Goal: Check status

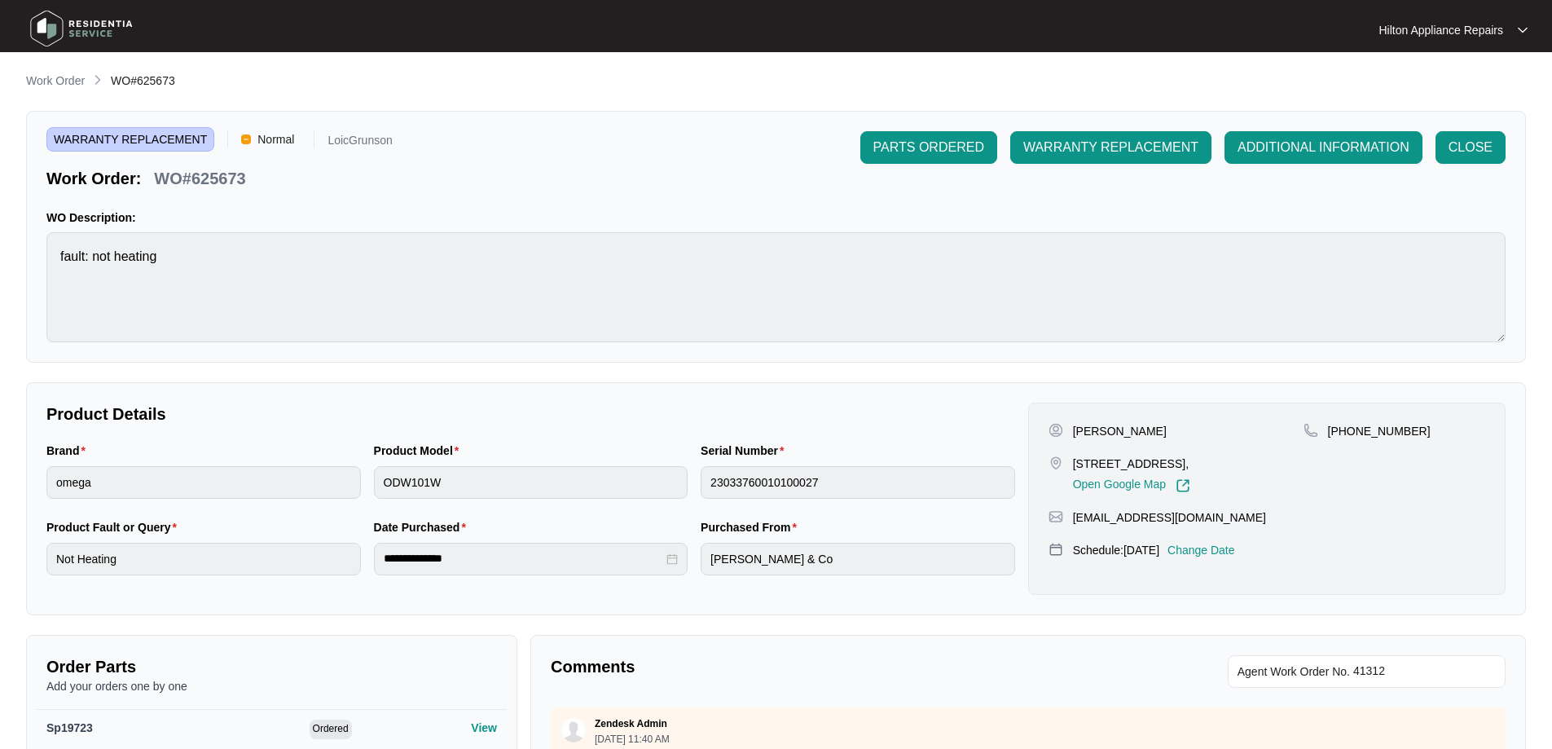
scroll to position [1392, 0]
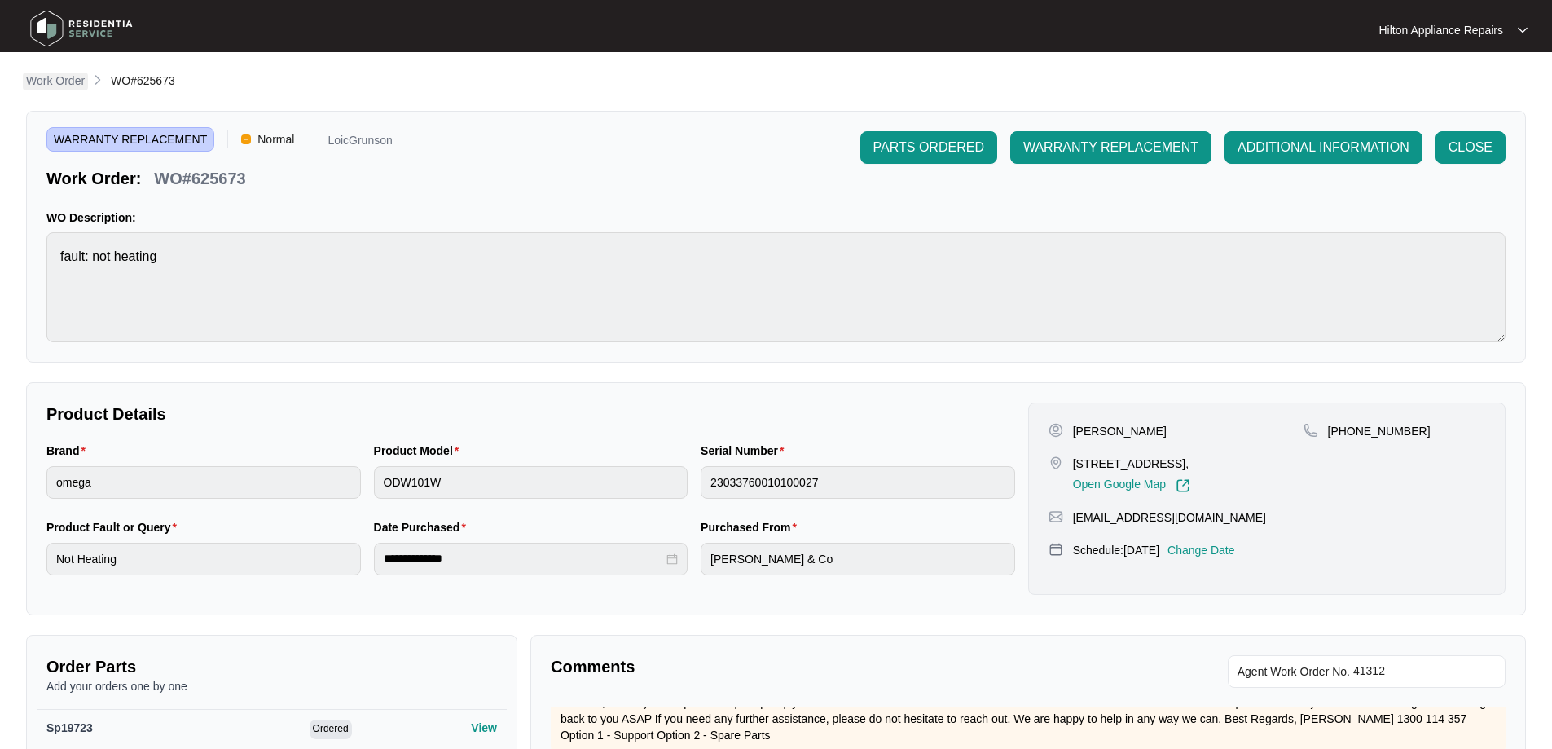
click at [40, 74] on p "Work Order" at bounding box center [55, 81] width 59 height 16
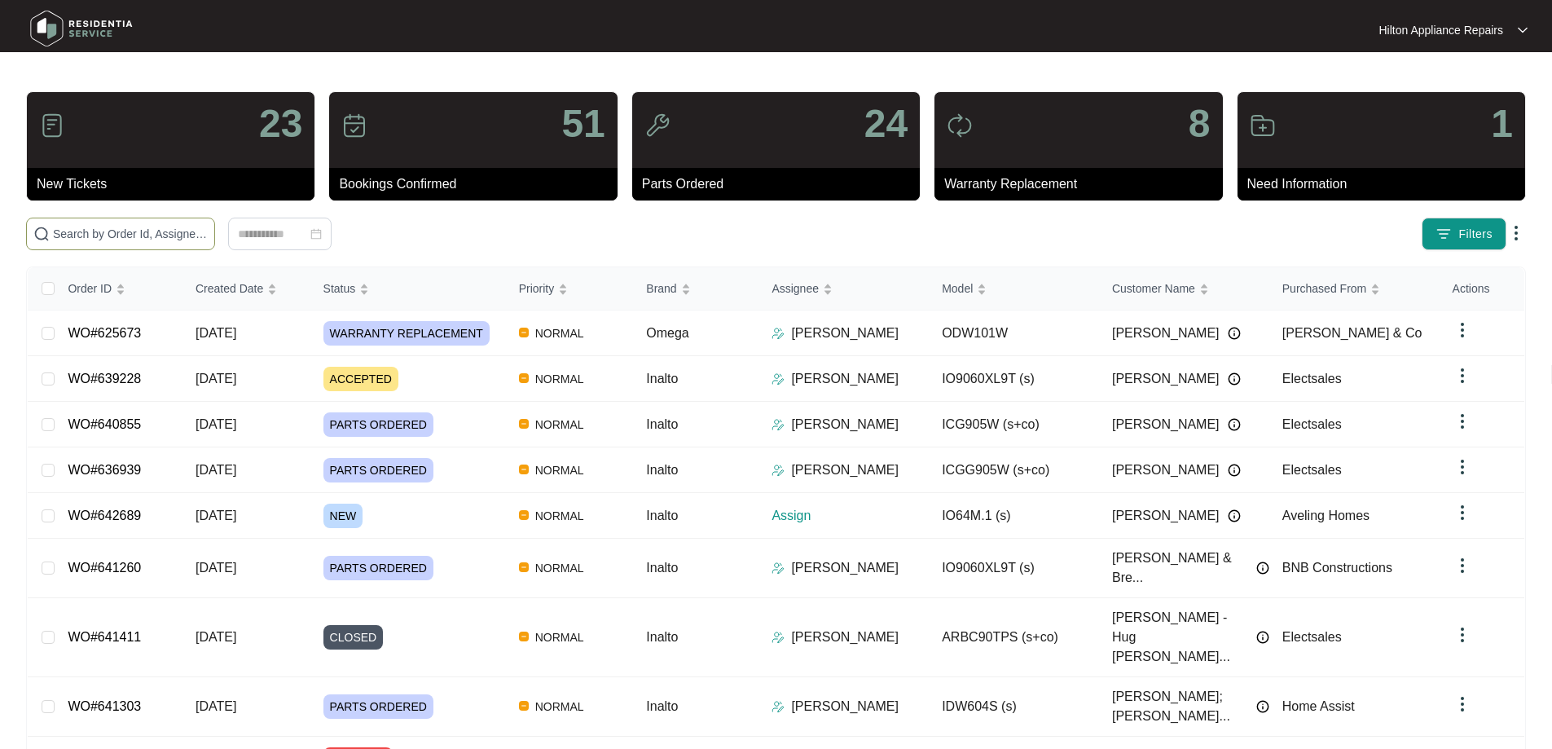
click at [215, 224] on span at bounding box center [120, 234] width 189 height 33
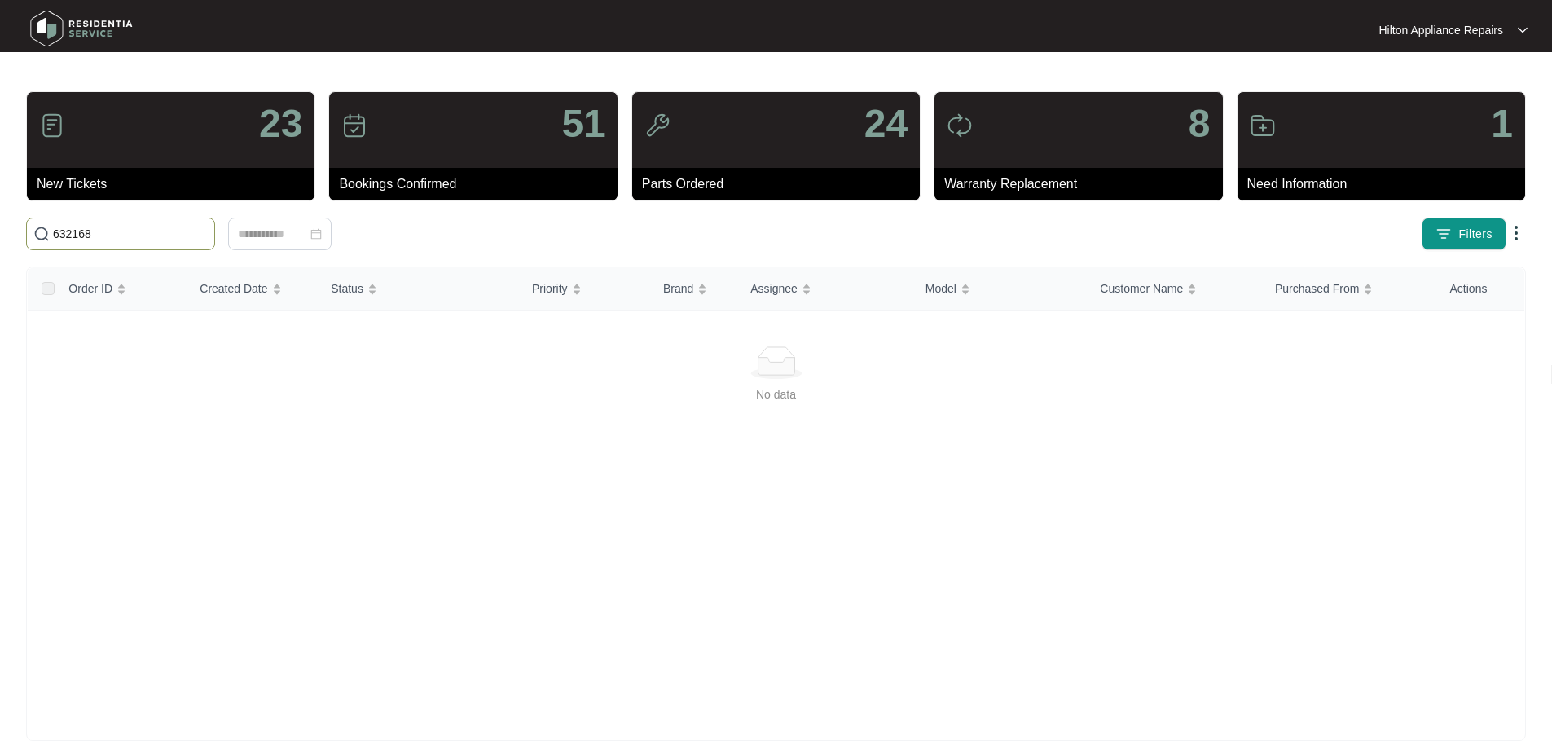
type input "632168"
click at [147, 241] on input "632168" at bounding box center [130, 234] width 155 height 18
click at [1272, 190] on p "Need Information" at bounding box center [1387, 184] width 278 height 20
click at [1376, 128] on div "1" at bounding box center [1382, 130] width 288 height 76
click at [1262, 123] on img at bounding box center [1263, 125] width 26 height 26
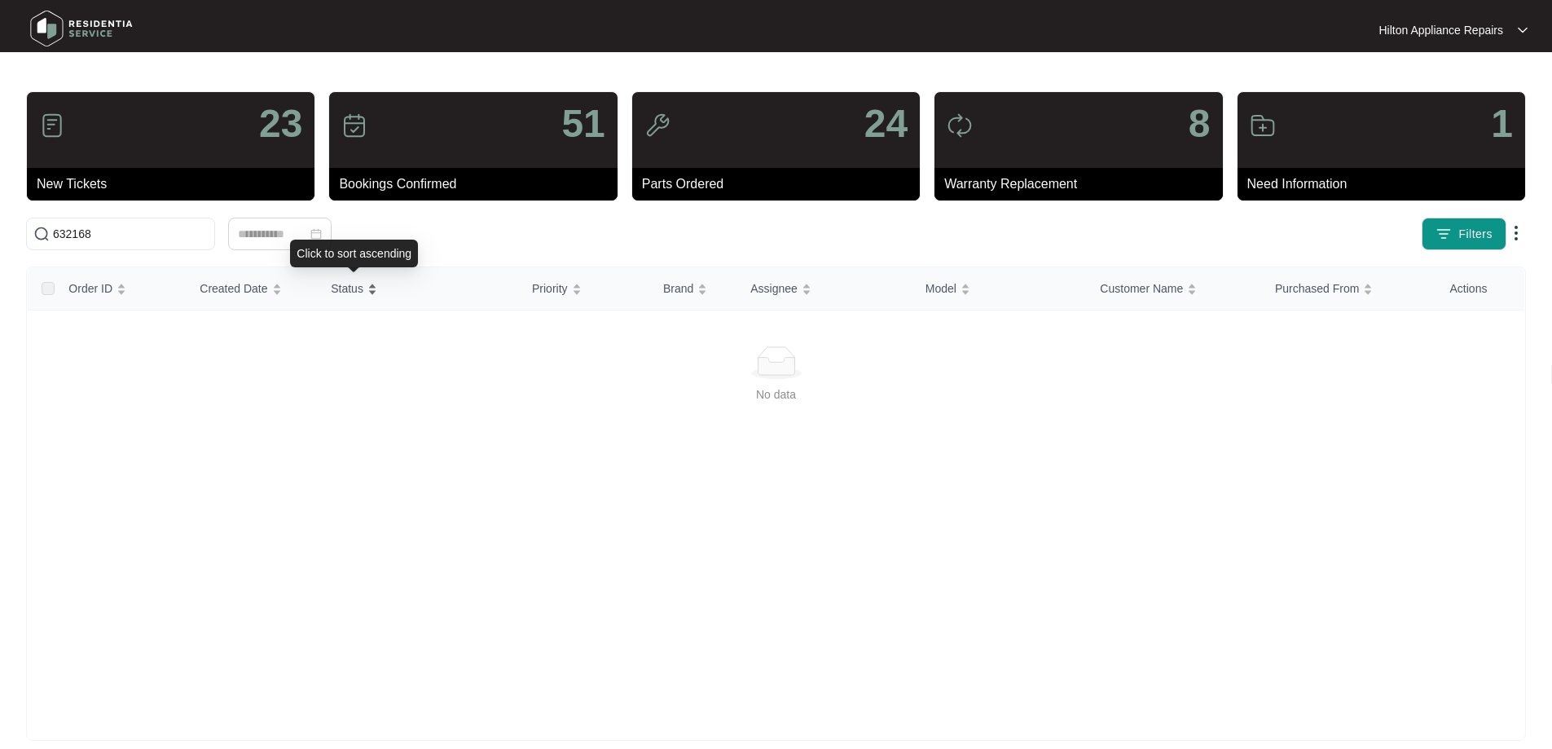
click at [331, 284] on div "Status" at bounding box center [354, 288] width 46 height 23
drag, startPoint x: 51, startPoint y: 217, endPoint x: 0, endPoint y: 201, distance: 52.8
click at [0, 201] on main "23 New Tickets 51 Bookings Confirmed 24 Parts Ordered 8 Warranty Replacement 1 …" at bounding box center [776, 383] width 1552 height 767
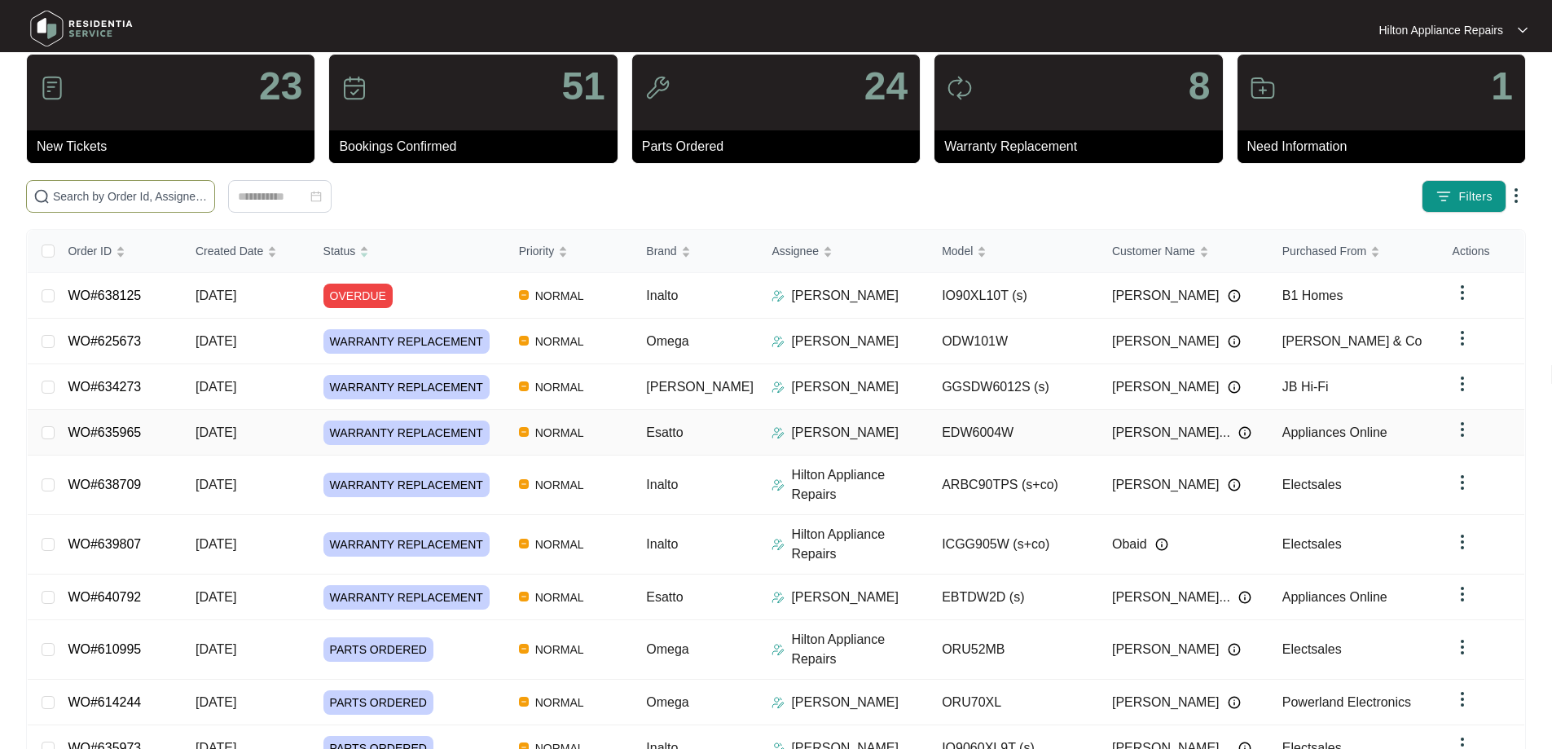
scroll to position [89, 0]
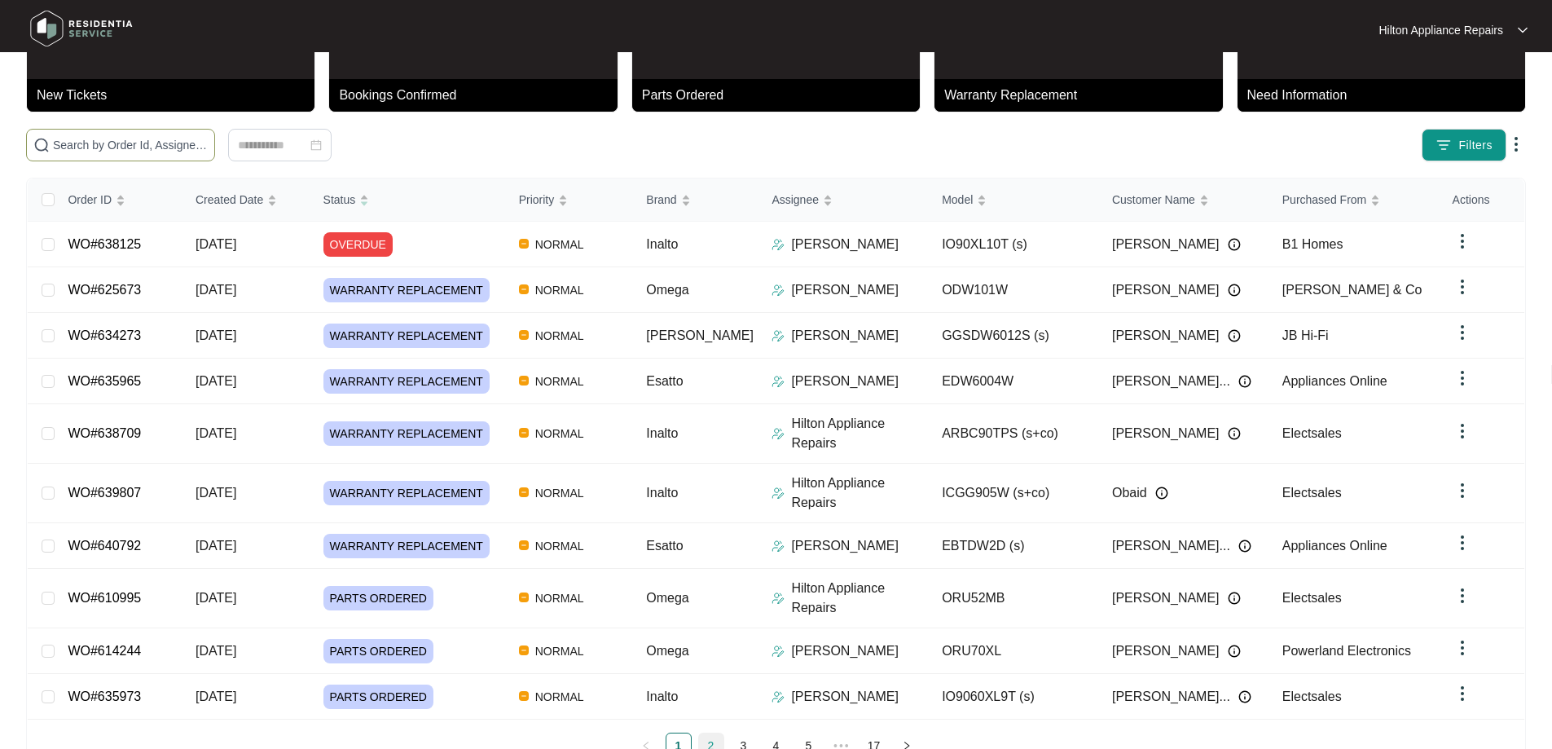
click at [710, 733] on link "2" at bounding box center [711, 745] width 24 height 24
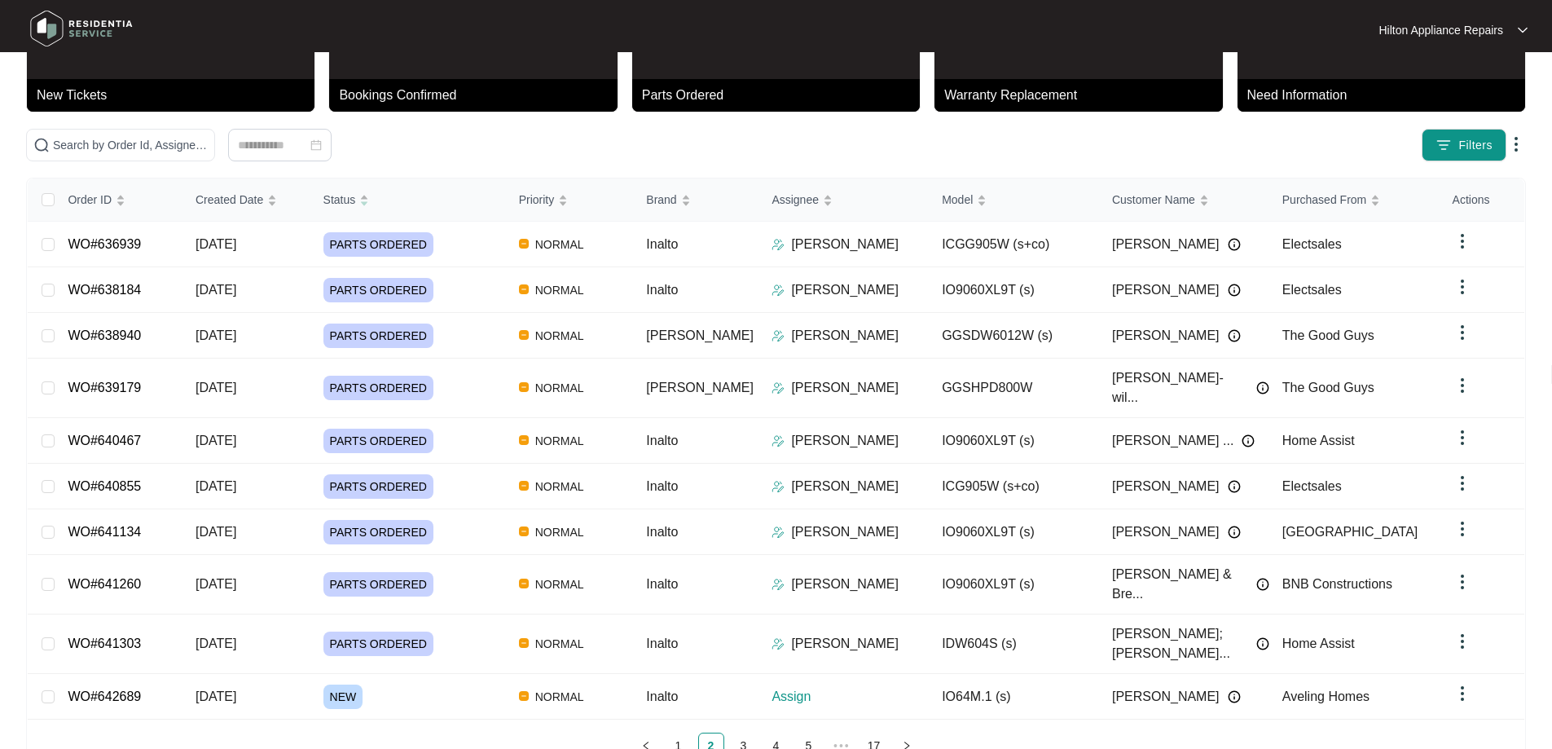
click at [713, 733] on link "2" at bounding box center [711, 745] width 24 height 24
click at [737, 733] on link "3" at bounding box center [744, 745] width 24 height 24
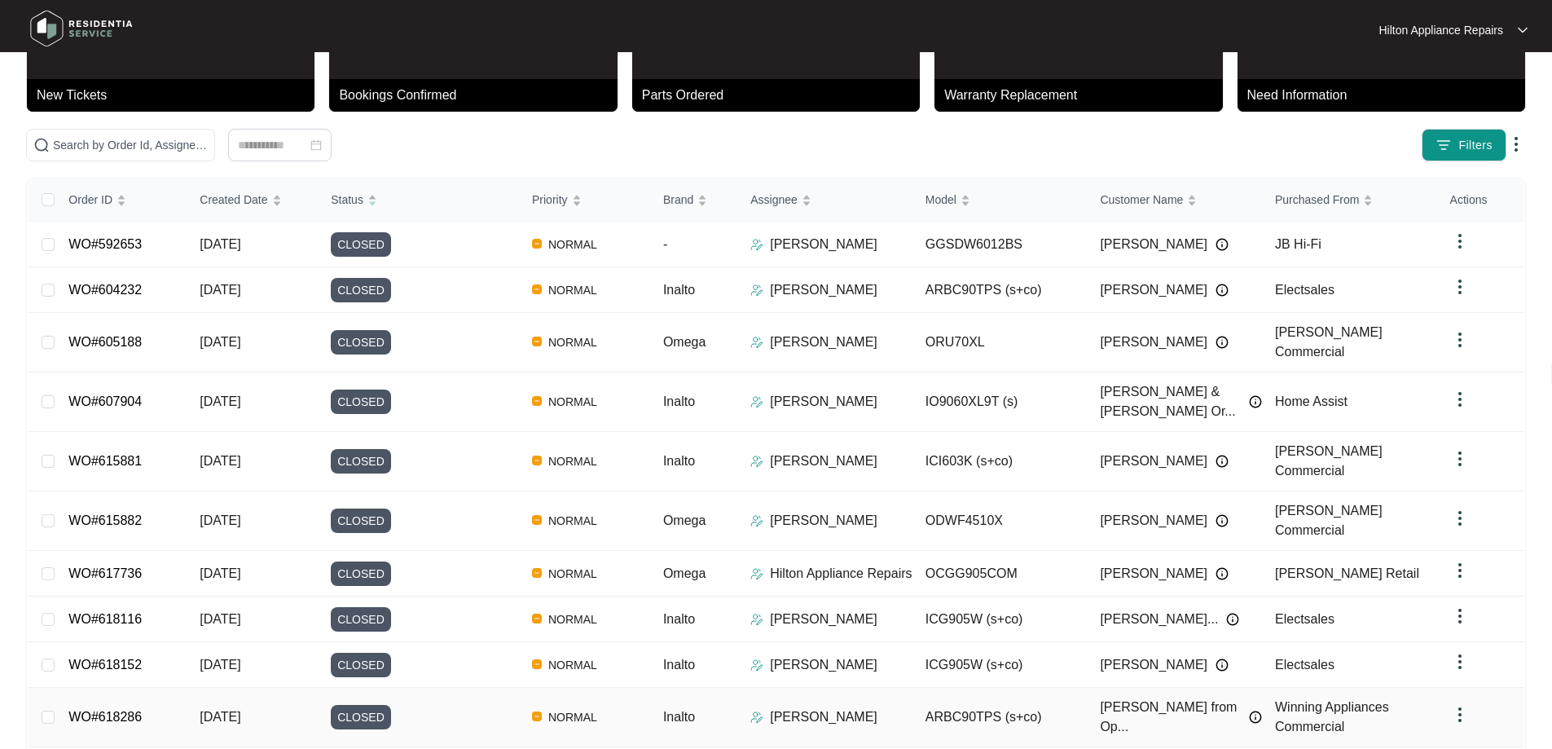
scroll to position [147, 0]
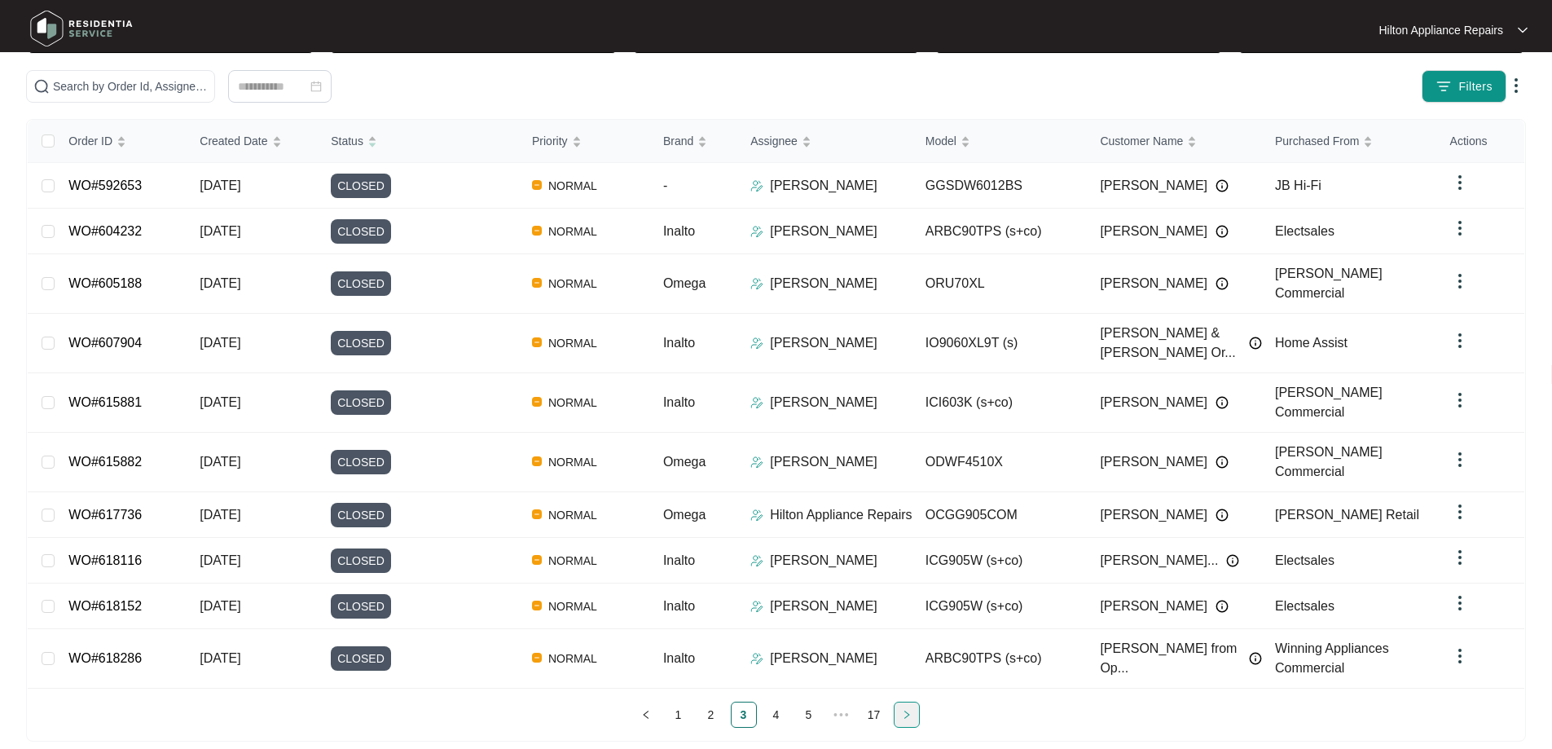
click at [904, 702] on button "button" at bounding box center [907, 715] width 26 height 26
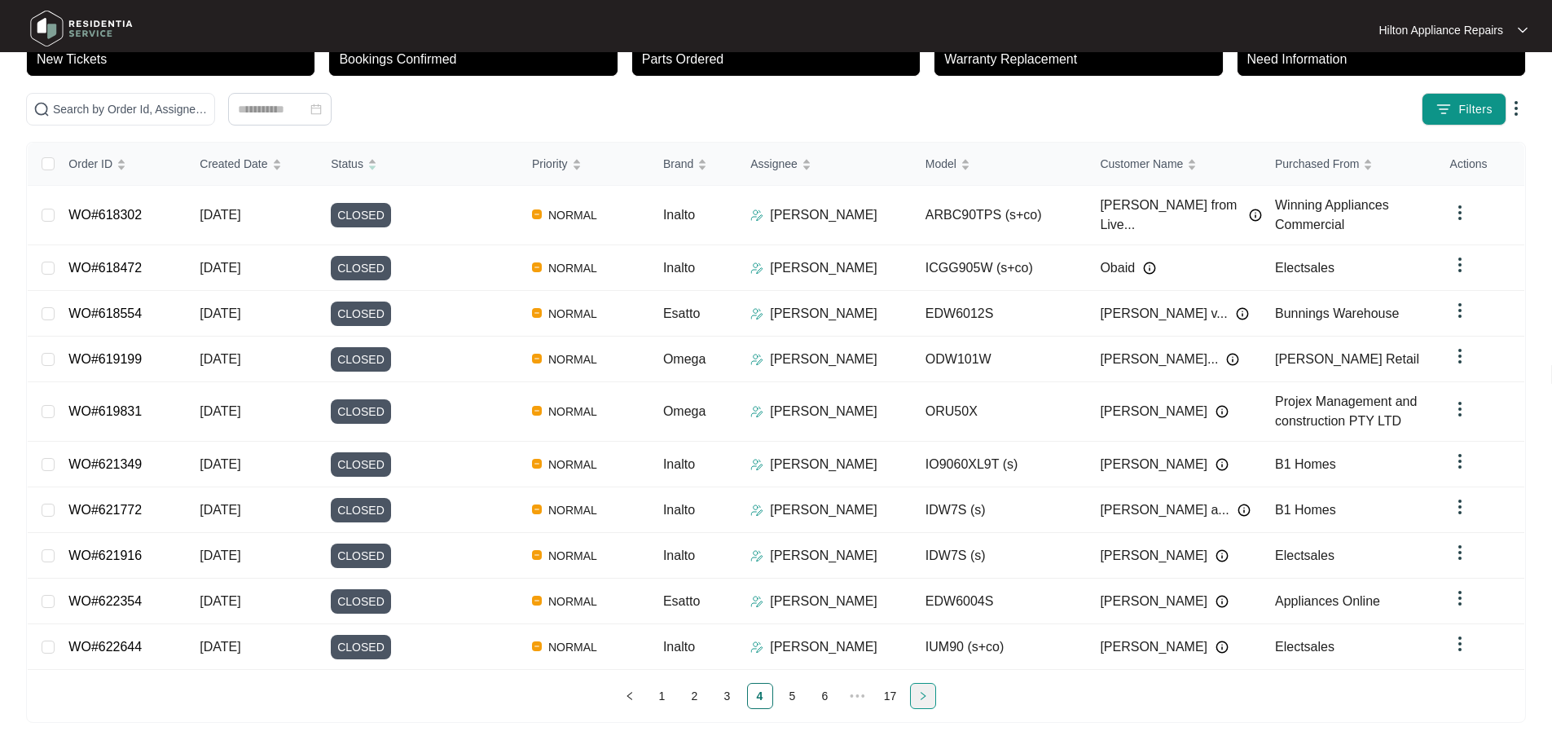
scroll to position [118, 0]
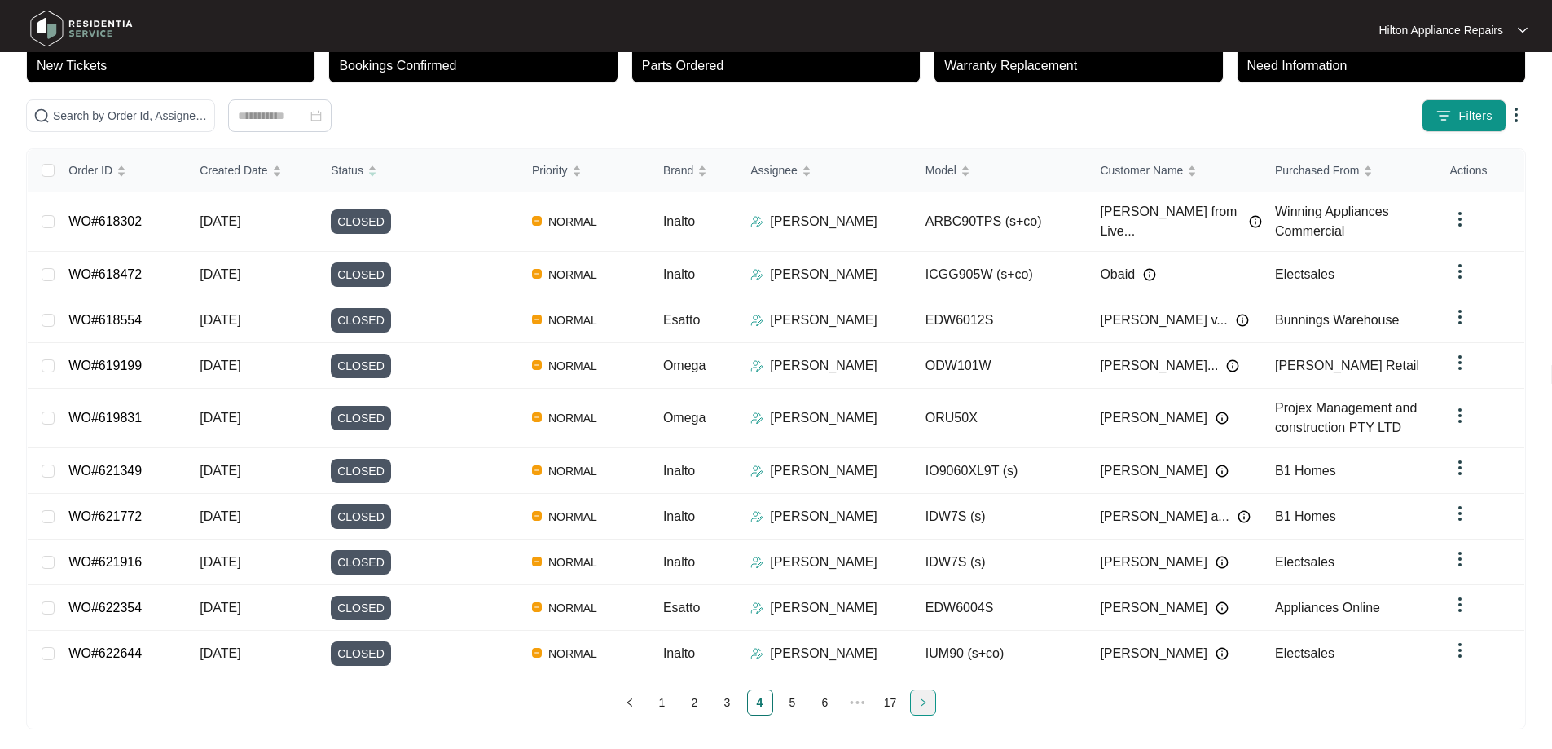
click at [921, 698] on icon "right" at bounding box center [923, 703] width 10 height 10
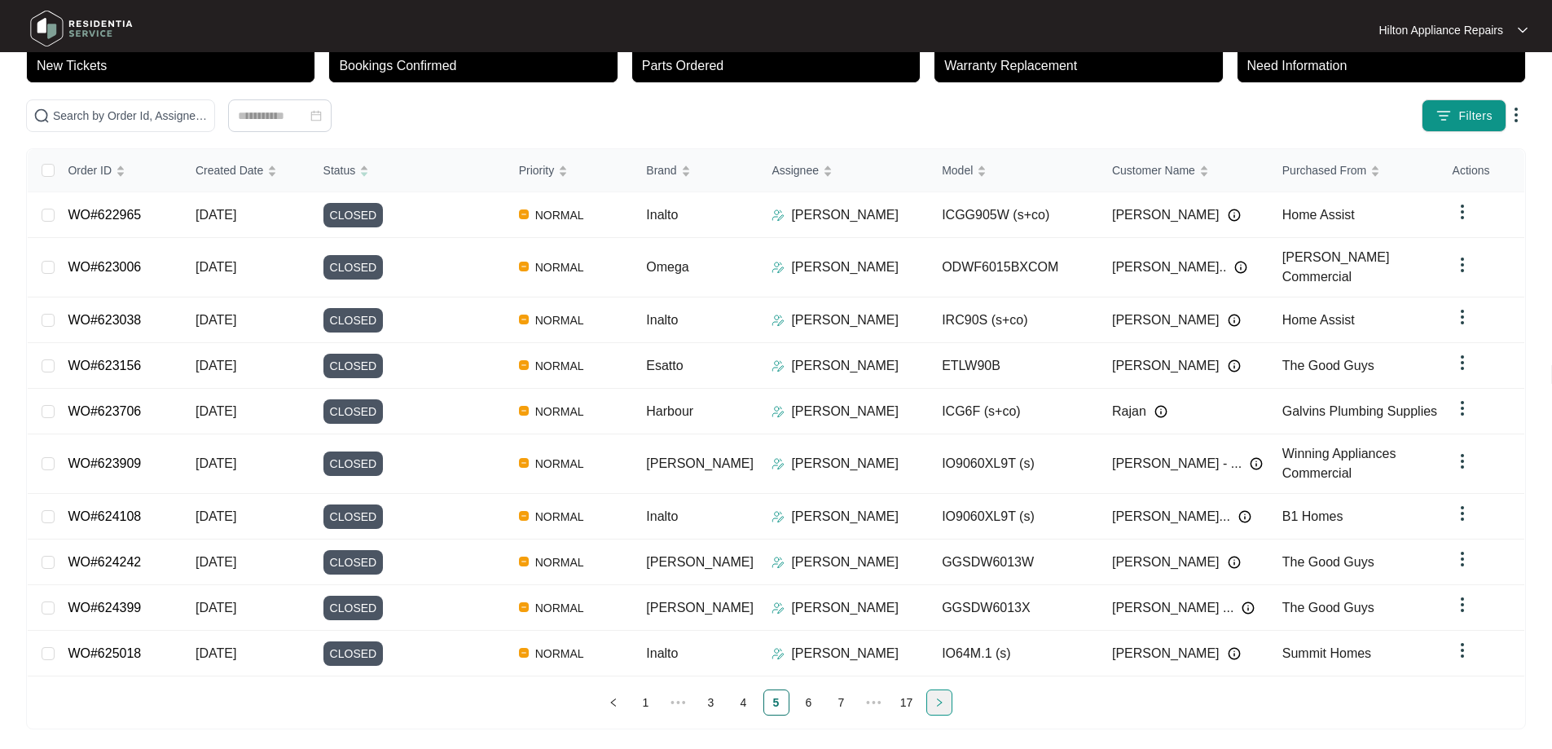
click at [921, 694] on ul "1 ••• 3 4 5 6 7 ••• 17" at bounding box center [776, 702] width 1497 height 26
click at [936, 698] on icon "right" at bounding box center [940, 703] width 10 height 10
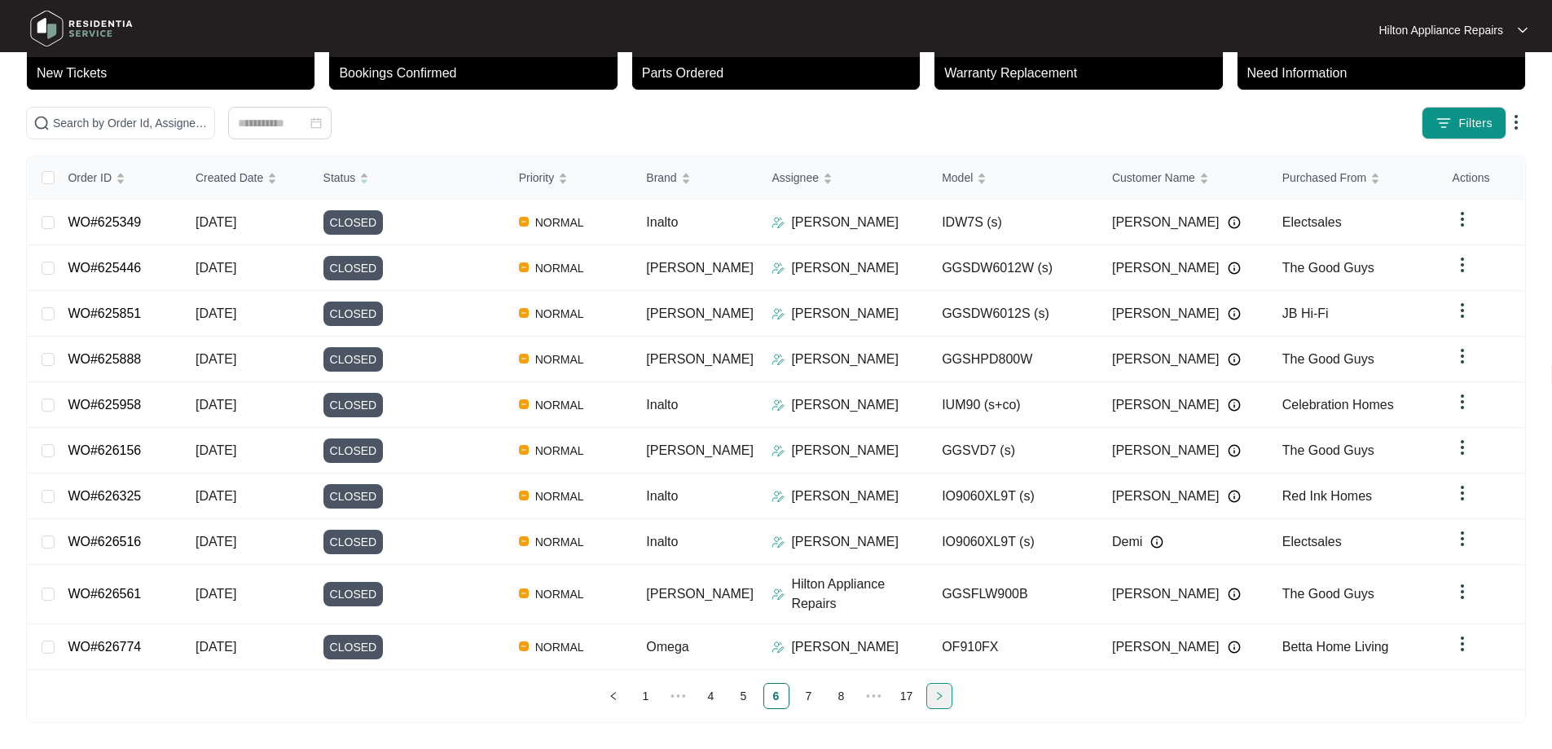
scroll to position [89, 0]
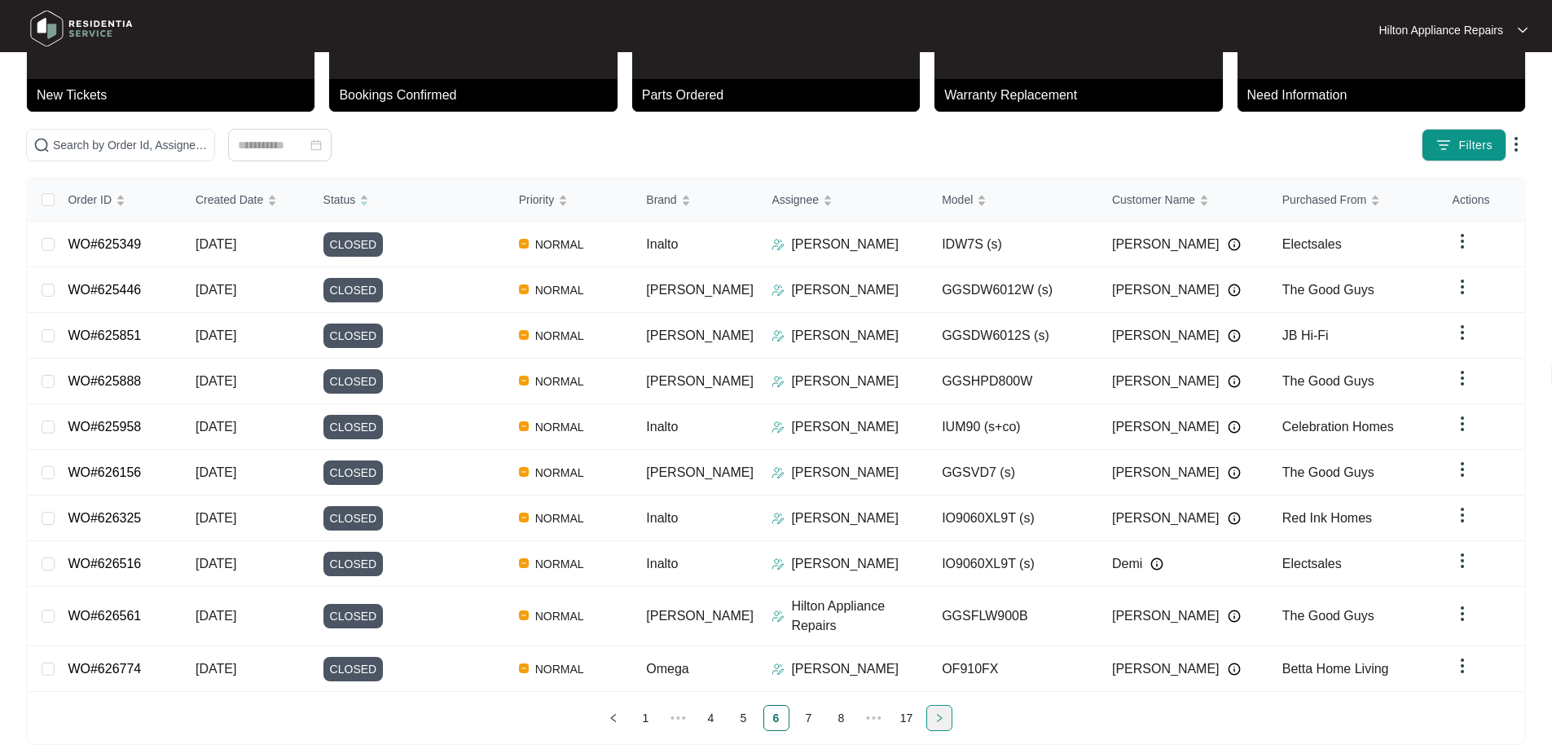
click at [939, 713] on icon "right" at bounding box center [940, 718] width 10 height 10
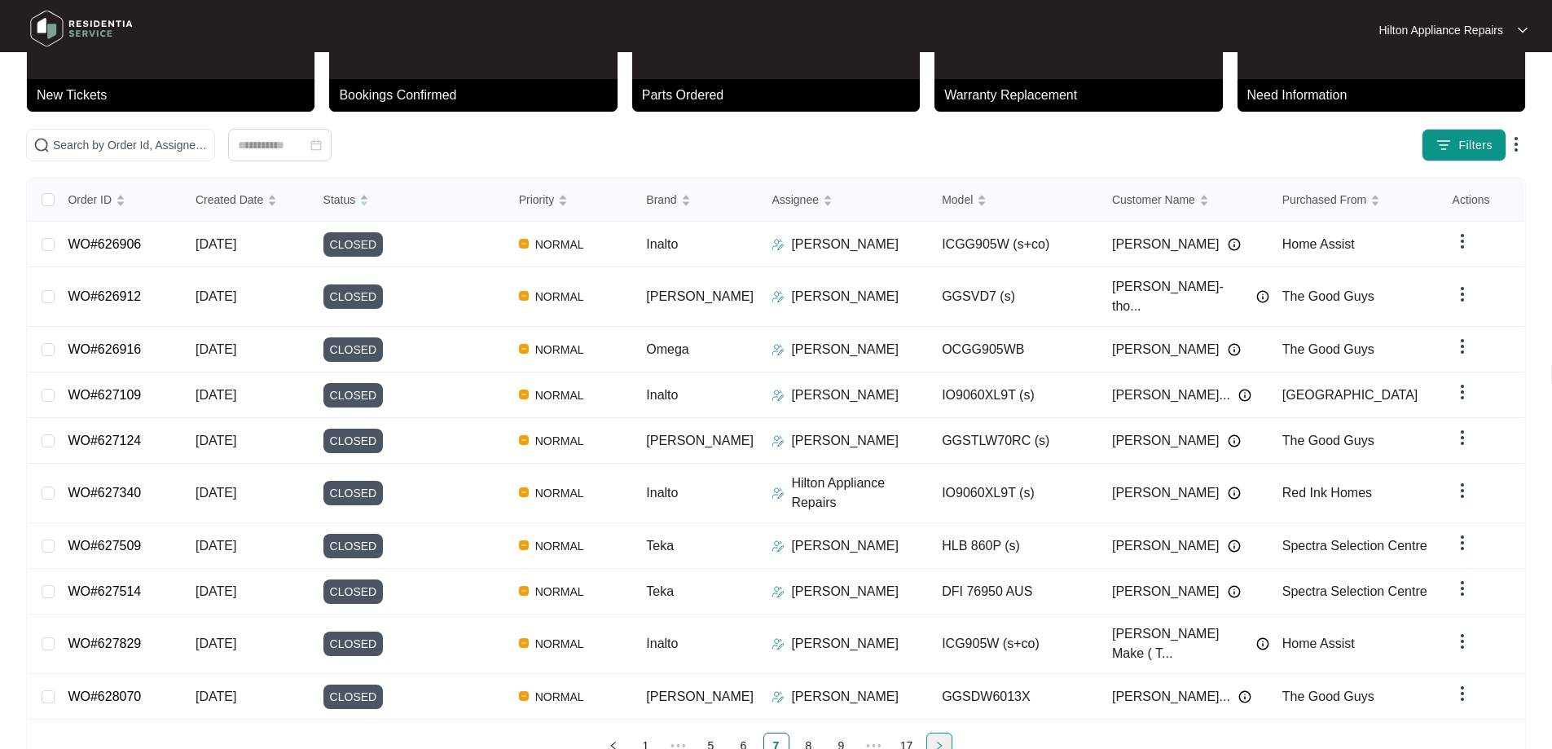
click at [939, 741] on icon "right" at bounding box center [940, 746] width 10 height 10
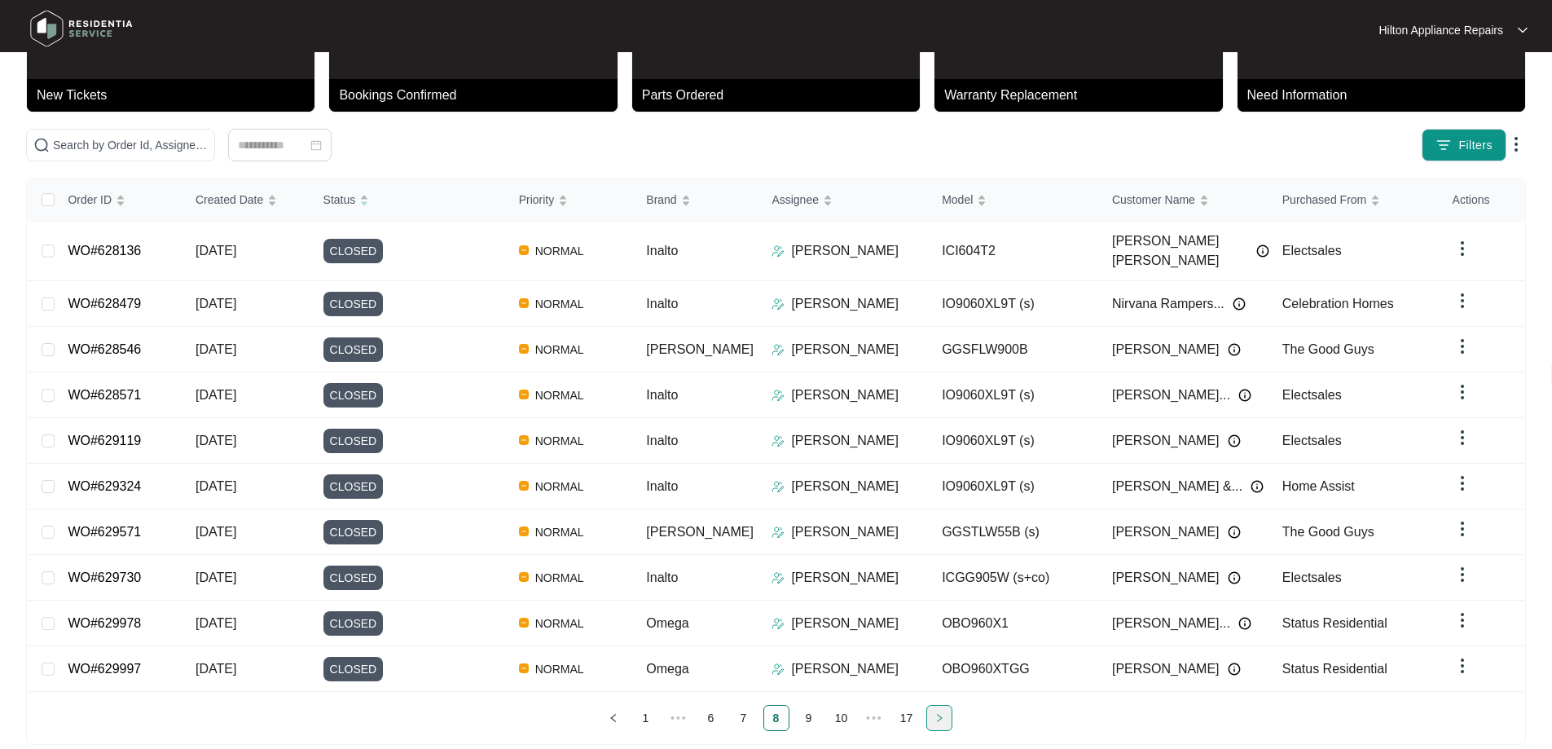
click at [939, 713] on icon "right" at bounding box center [940, 718] width 10 height 10
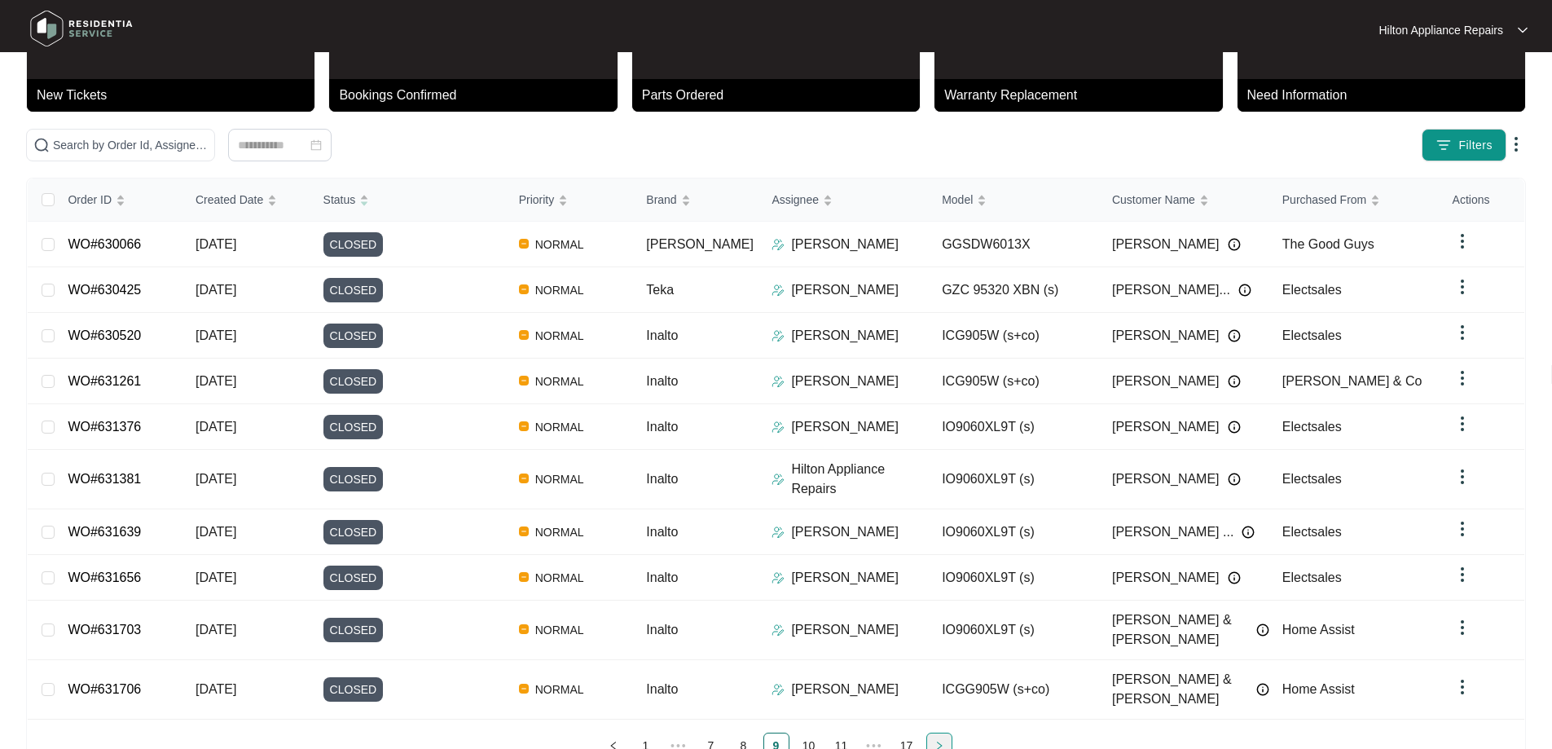
click at [939, 741] on icon "right" at bounding box center [940, 746] width 10 height 10
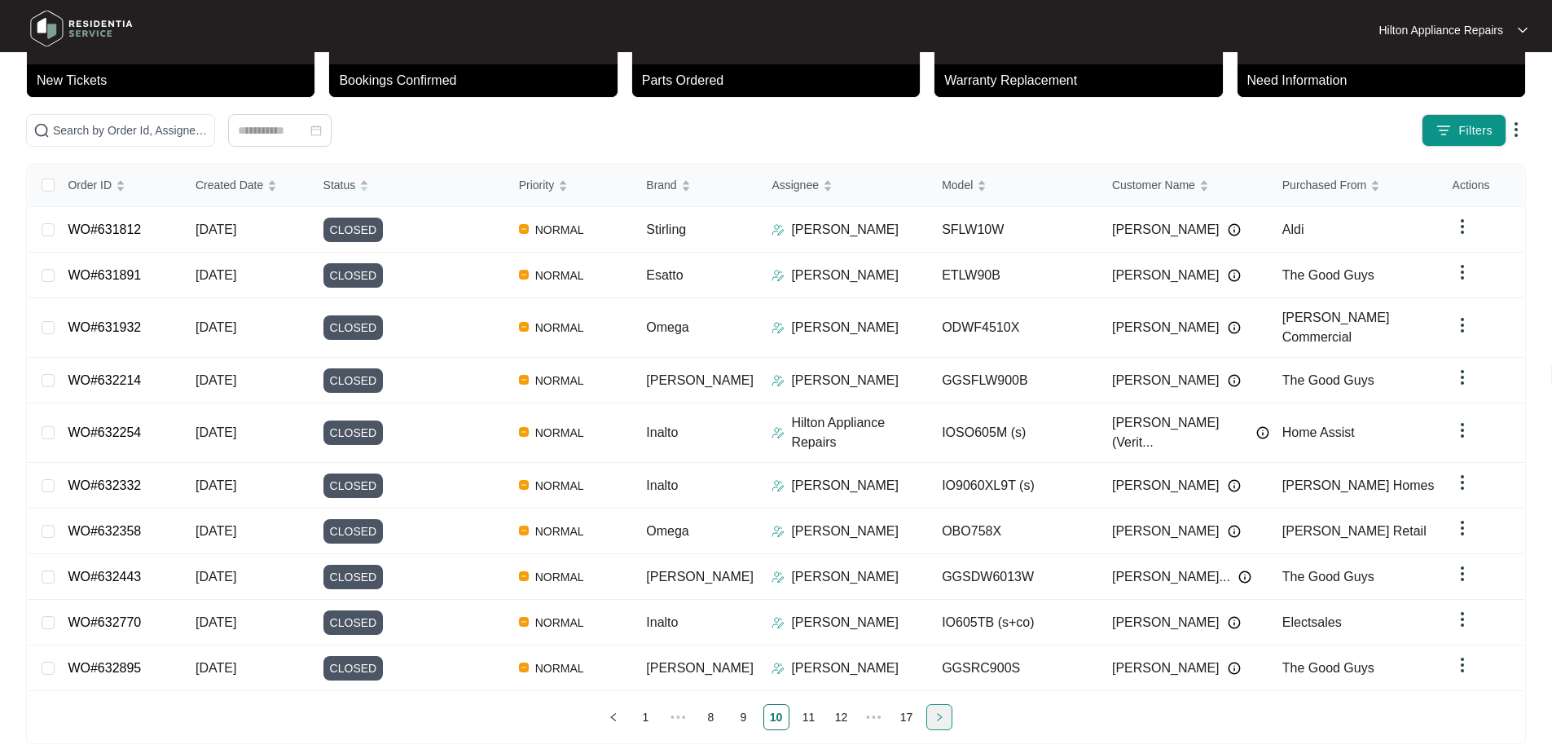
click at [939, 712] on icon "right" at bounding box center [940, 717] width 10 height 10
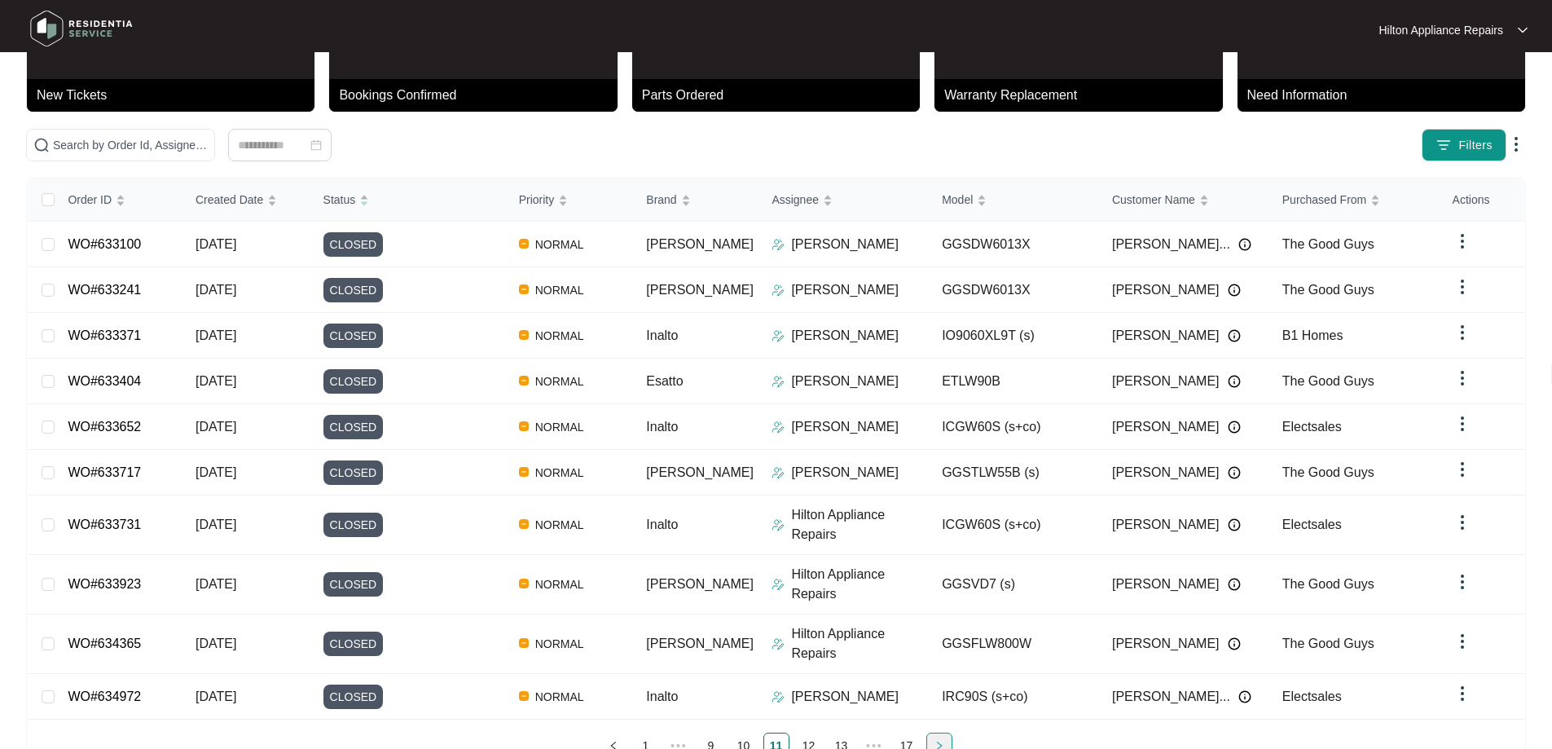
click at [939, 741] on icon "right" at bounding box center [940, 746] width 10 height 10
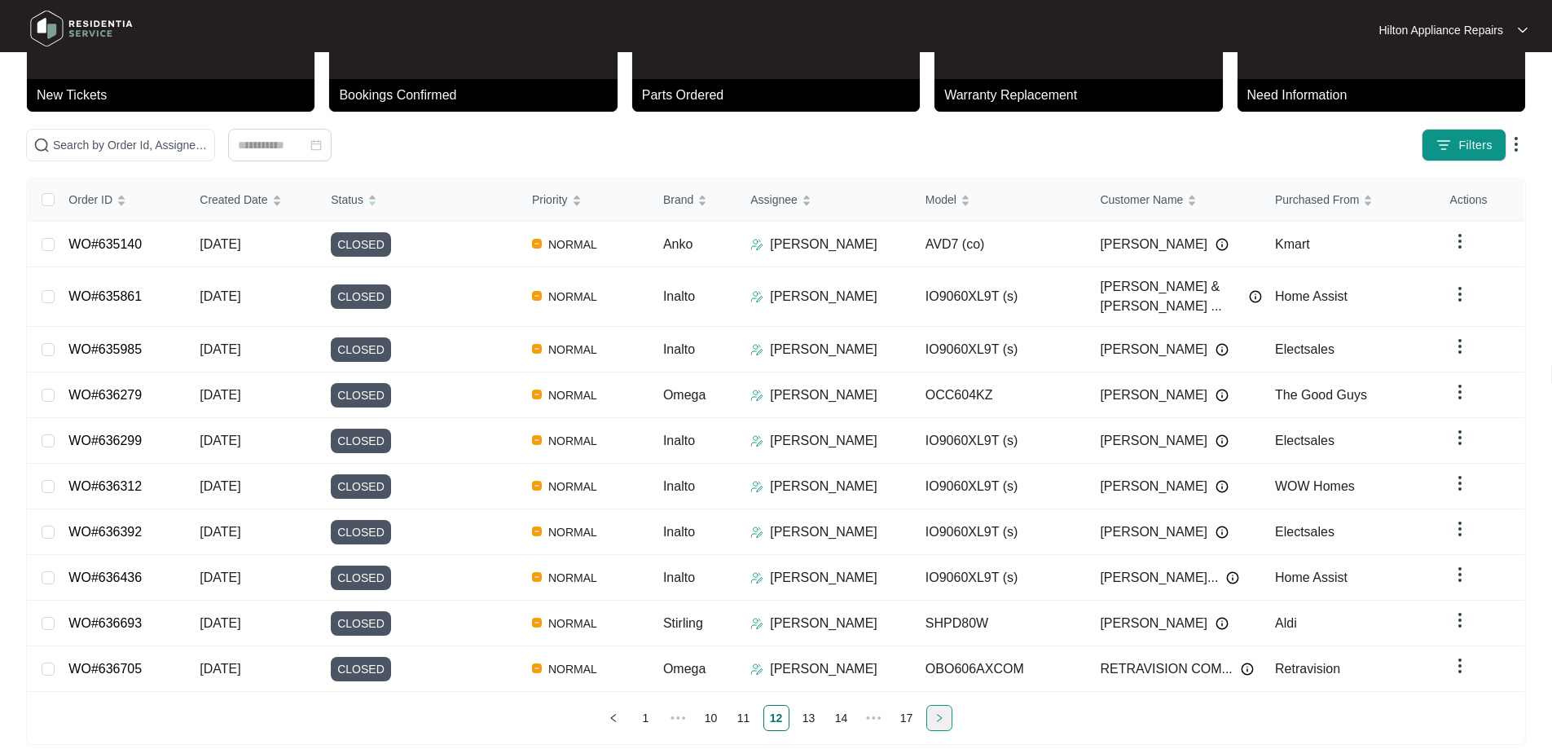
click at [939, 713] on icon "right" at bounding box center [940, 718] width 10 height 10
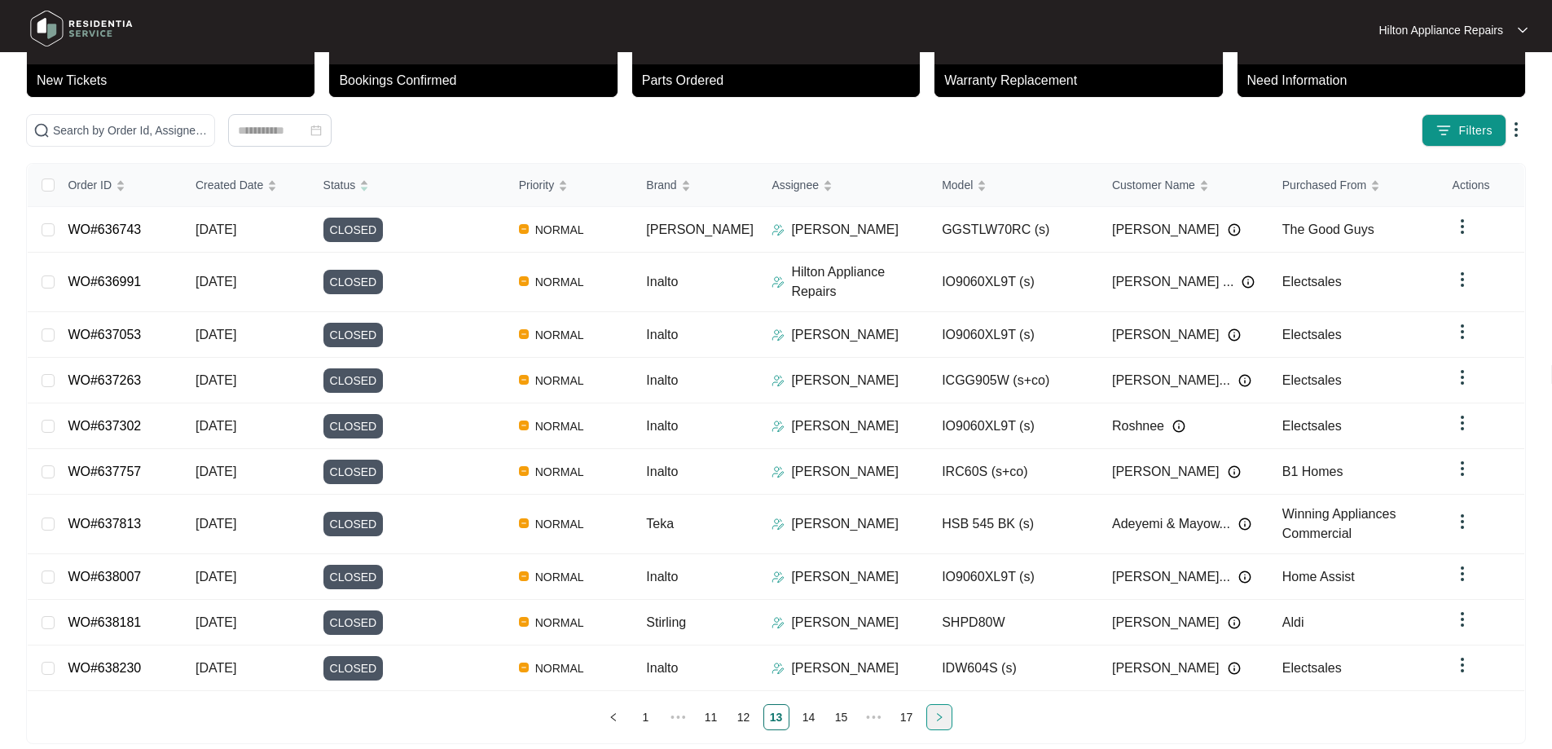
click at [939, 712] on icon "right" at bounding box center [940, 717] width 10 height 10
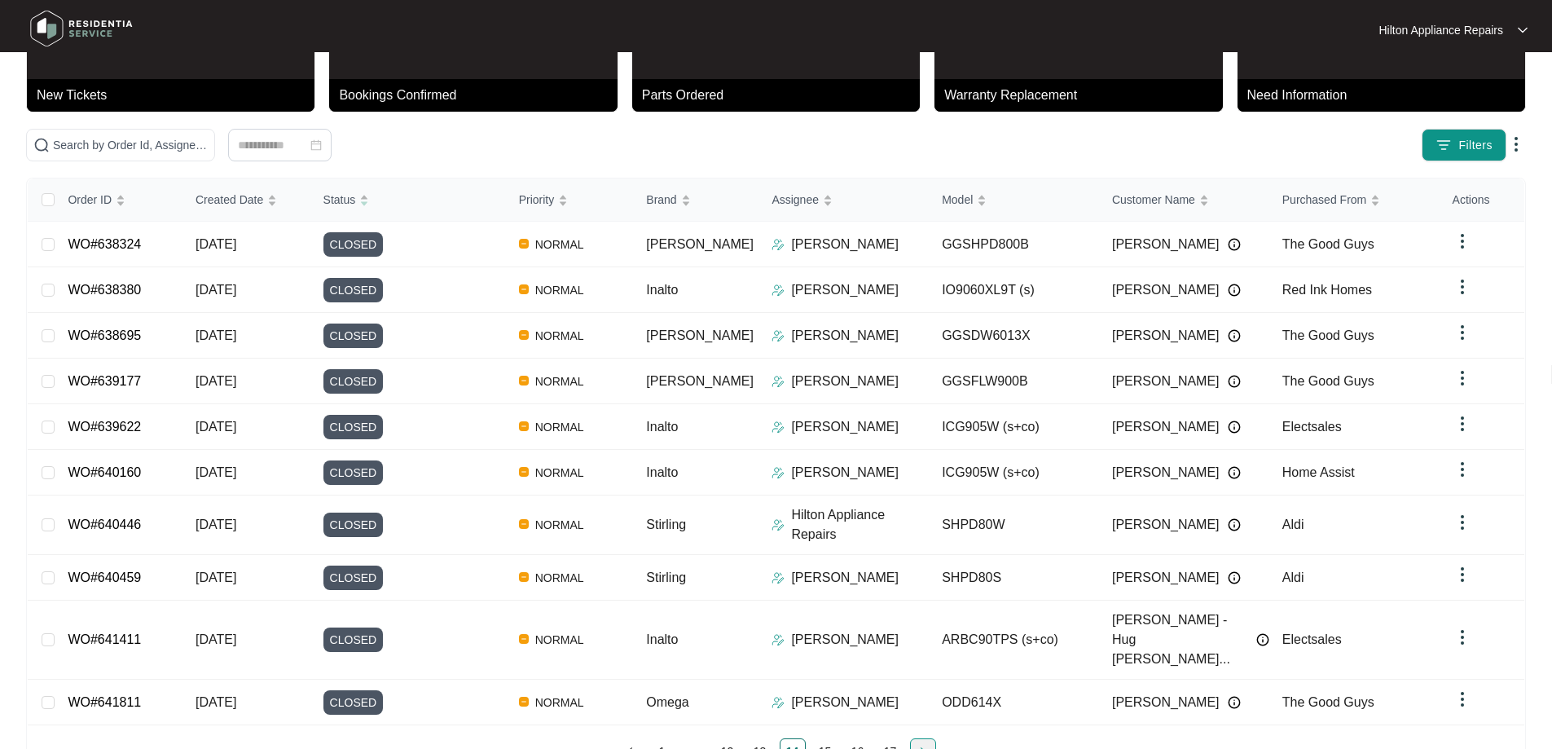
click at [939, 738] on ul "1 ••• 12 13 14 15 16 17" at bounding box center [776, 751] width 1497 height 26
click at [668, 739] on link "1" at bounding box center [662, 751] width 24 height 24
